Goal: Complete application form: Complete application form

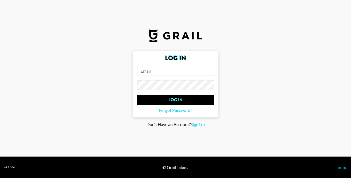
click at [181, 70] on input "email" at bounding box center [175, 71] width 77 height 10
click at [198, 124] on span "Sign Up" at bounding box center [198, 124] width 14 height 6
type input "Sign Up"
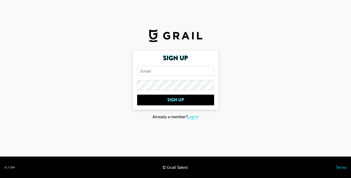
click at [168, 72] on input "email" at bounding box center [175, 71] width 77 height 10
paste input "[EMAIL_ADDRESS][DOMAIN_NAME]"
type input "[EMAIL_ADDRESS][DOMAIN_NAME]"
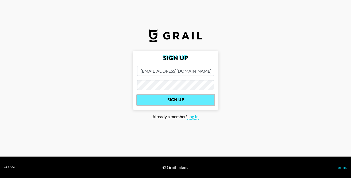
click at [185, 103] on input "Sign Up" at bounding box center [175, 99] width 77 height 11
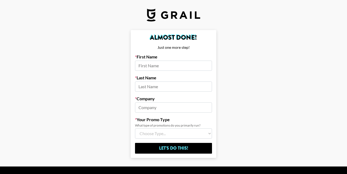
click at [184, 66] on input at bounding box center [173, 65] width 77 height 10
type input "[PERSON_NAME]"
click at [181, 85] on input at bounding box center [173, 86] width 77 height 10
type input "Sakh"
click at [179, 110] on input at bounding box center [173, 107] width 77 height 10
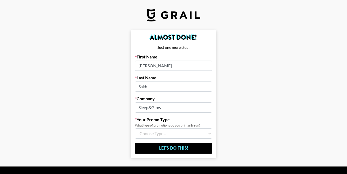
type input "Sleep&Glow"
click at [181, 131] on select "Choose Type... Song Promos Brand Promos Both (I work at an Agency)" at bounding box center [173, 133] width 77 height 10
select select "Brand"
click at [137, 128] on select "Choose Type... Song Promos Brand Promos Both (I work at an Agency)" at bounding box center [173, 133] width 77 height 10
click at [170, 136] on select "Choose Type... Song Promos Brand Promos Both (I work at an Agency)" at bounding box center [173, 133] width 77 height 10
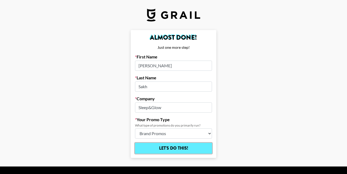
click at [162, 145] on input "Let's Do This!" at bounding box center [173, 148] width 77 height 11
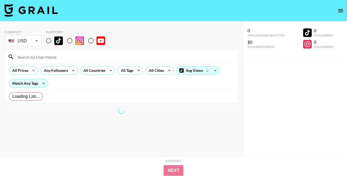
radio input "true"
